Goal: Navigation & Orientation: Find specific page/section

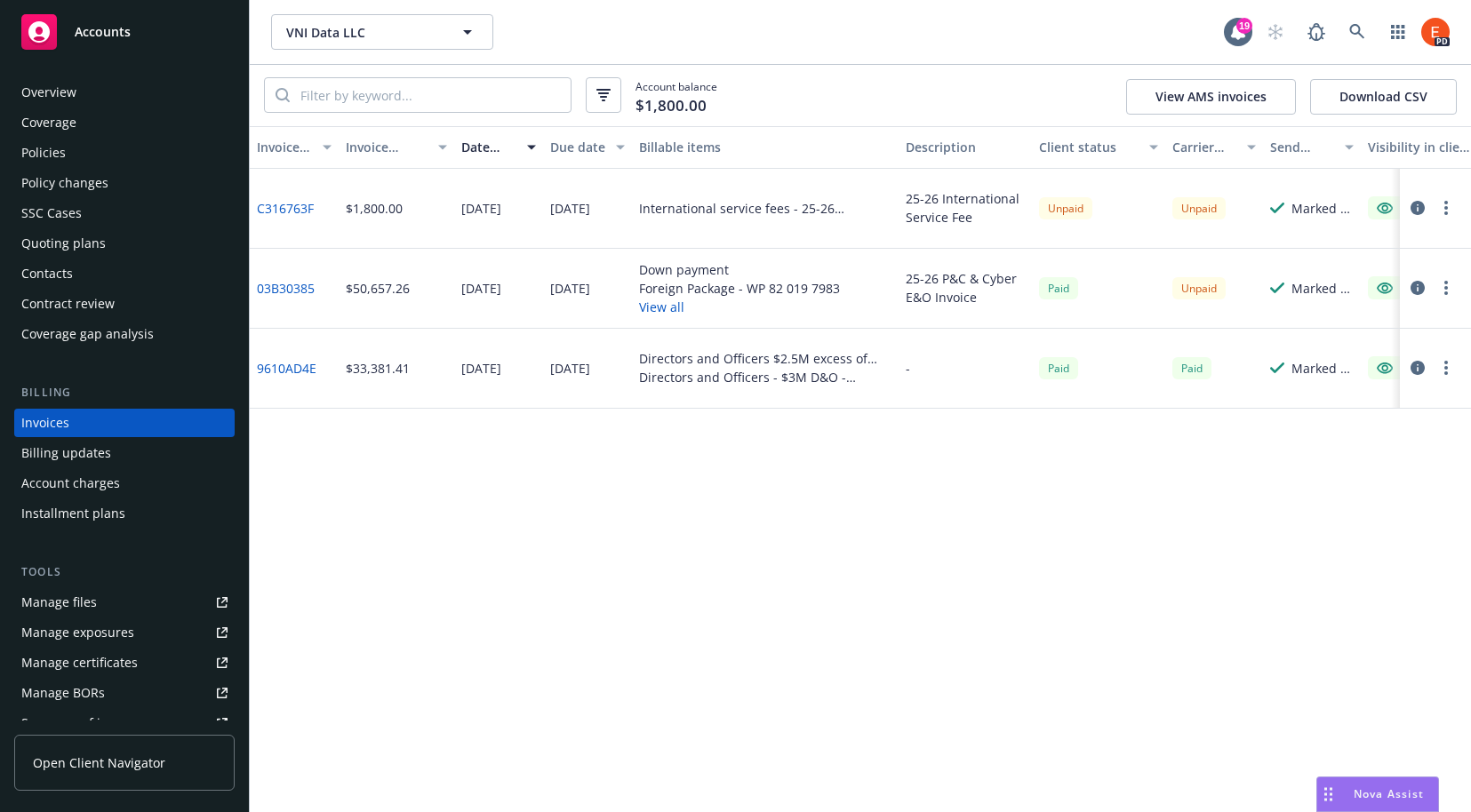
click at [89, 95] on div "Overview" at bounding box center [124, 93] width 206 height 28
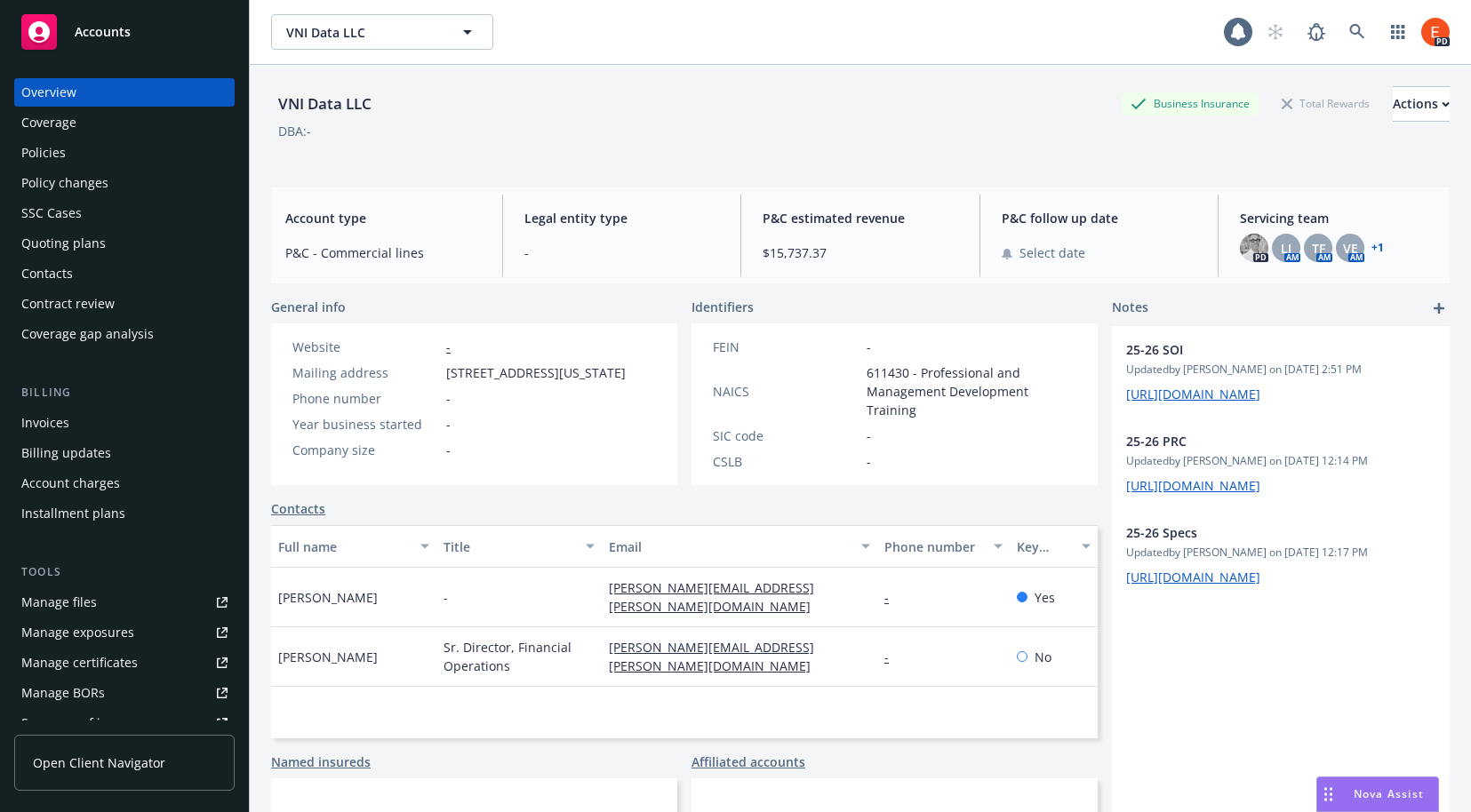
click at [1389, 791] on span "Nova Assist" at bounding box center [1389, 794] width 70 height 15
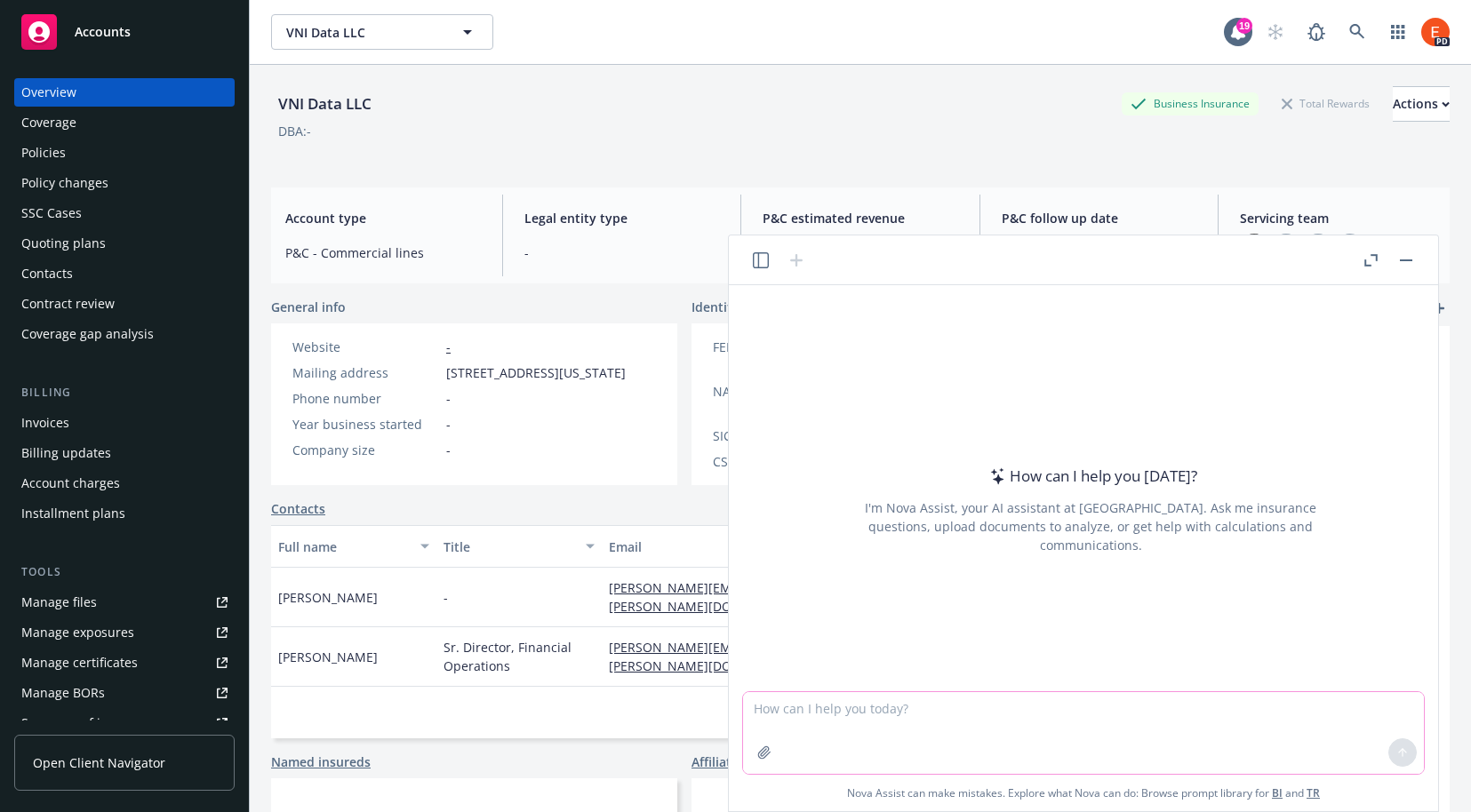
click at [759, 750] on icon "button" at bounding box center [764, 752] width 14 height 14
click at [1402, 261] on button "button" at bounding box center [1405, 260] width 22 height 22
